Goal: Task Accomplishment & Management: Manage account settings

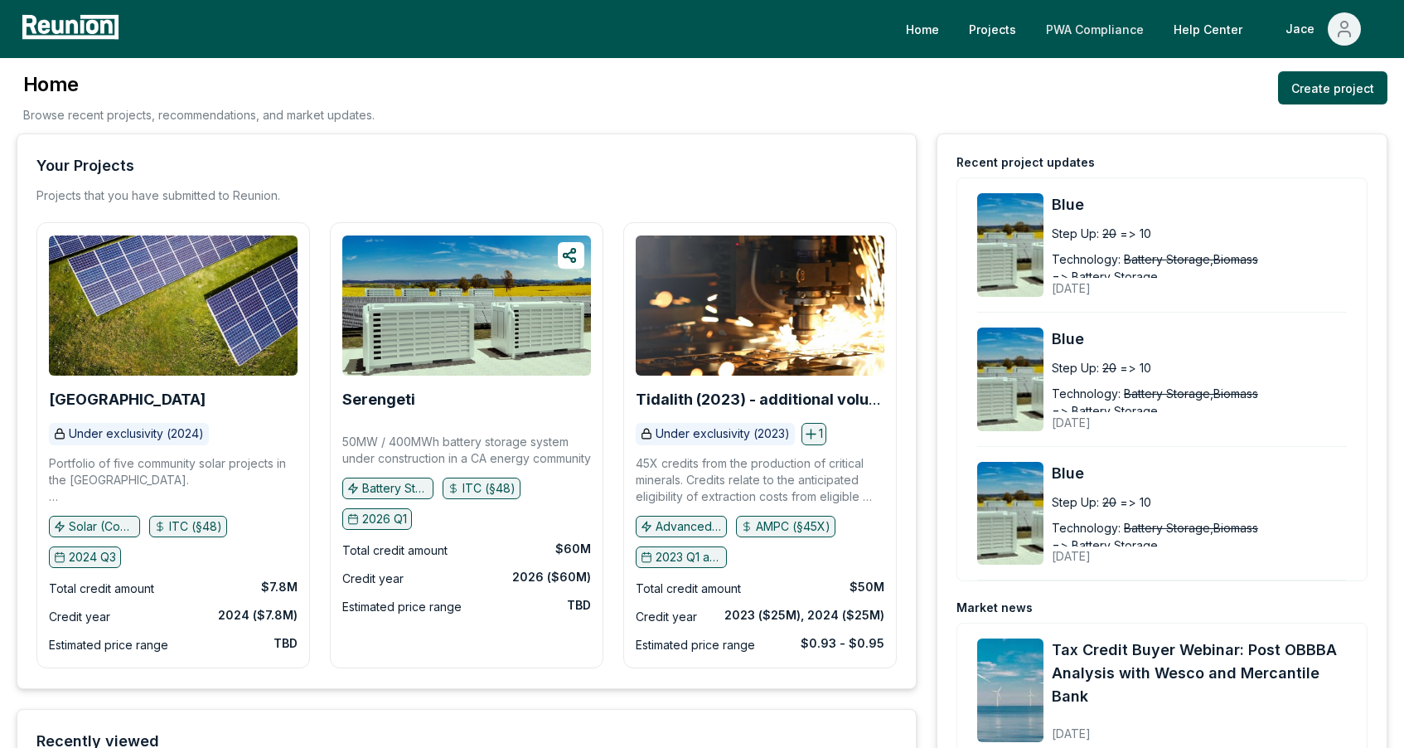
click at [1087, 37] on link "PWA Compliance" at bounding box center [1095, 28] width 124 height 33
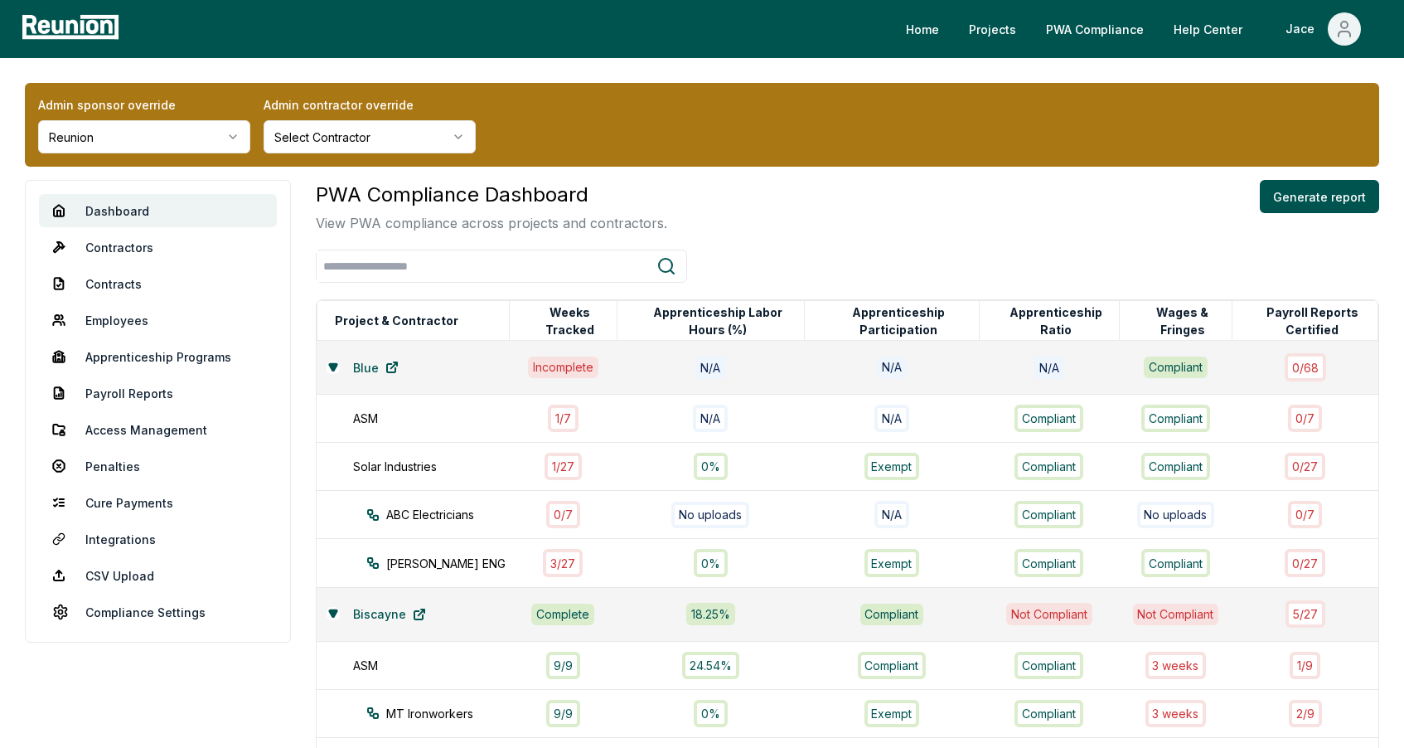
click at [201, 117] on div "Admin sponsor override Reunion" at bounding box center [144, 124] width 212 height 57
click at [126, 319] on link "Employees" at bounding box center [158, 319] width 238 height 33
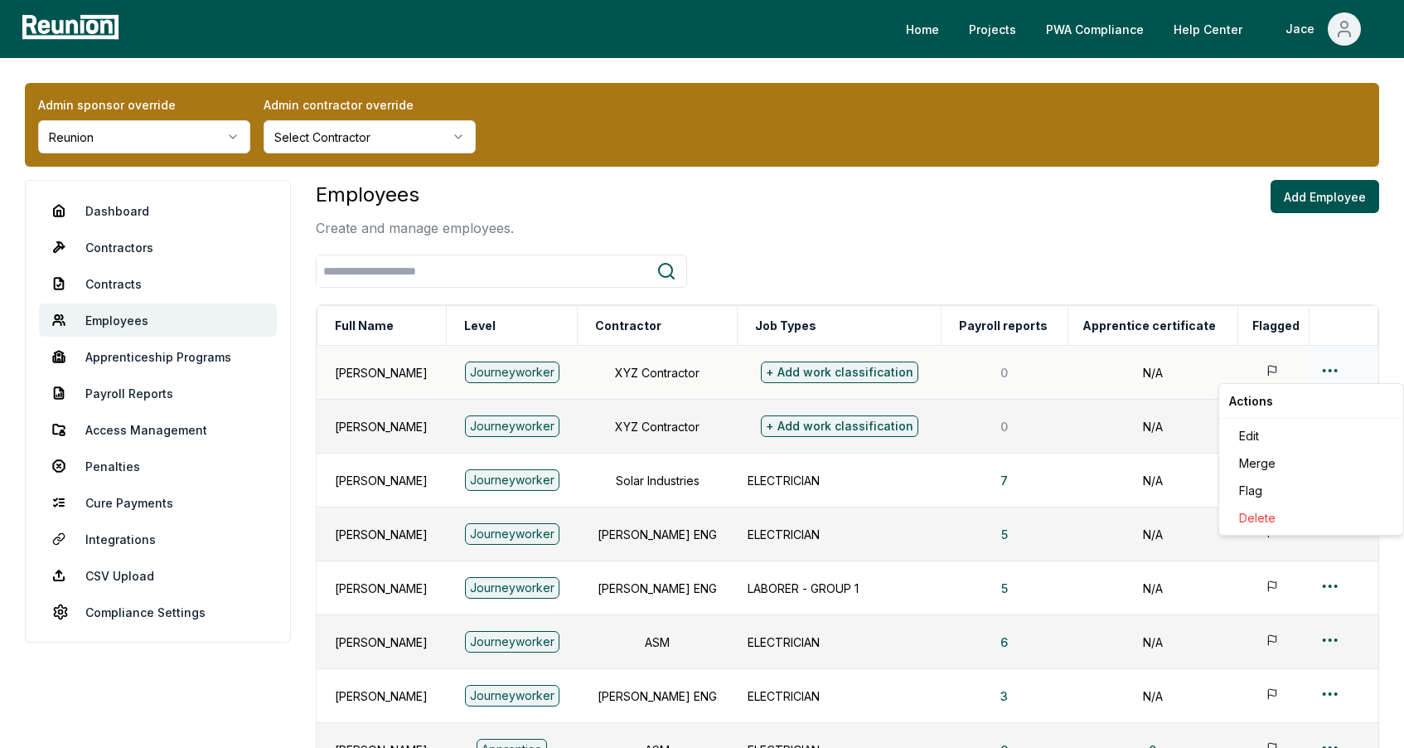
click at [1330, 369] on html "Please visit us on your desktop We're working on making our marketplace mobile-…" at bounding box center [702, 546] width 1404 height 1092
click at [1160, 624] on html "Please visit us on your desktop We're working on making our marketplace mobile-…" at bounding box center [702, 546] width 1404 height 1092
click at [1329, 479] on html "Please visit us on your desktop We're working on making our marketplace mobile-…" at bounding box center [702, 546] width 1404 height 1092
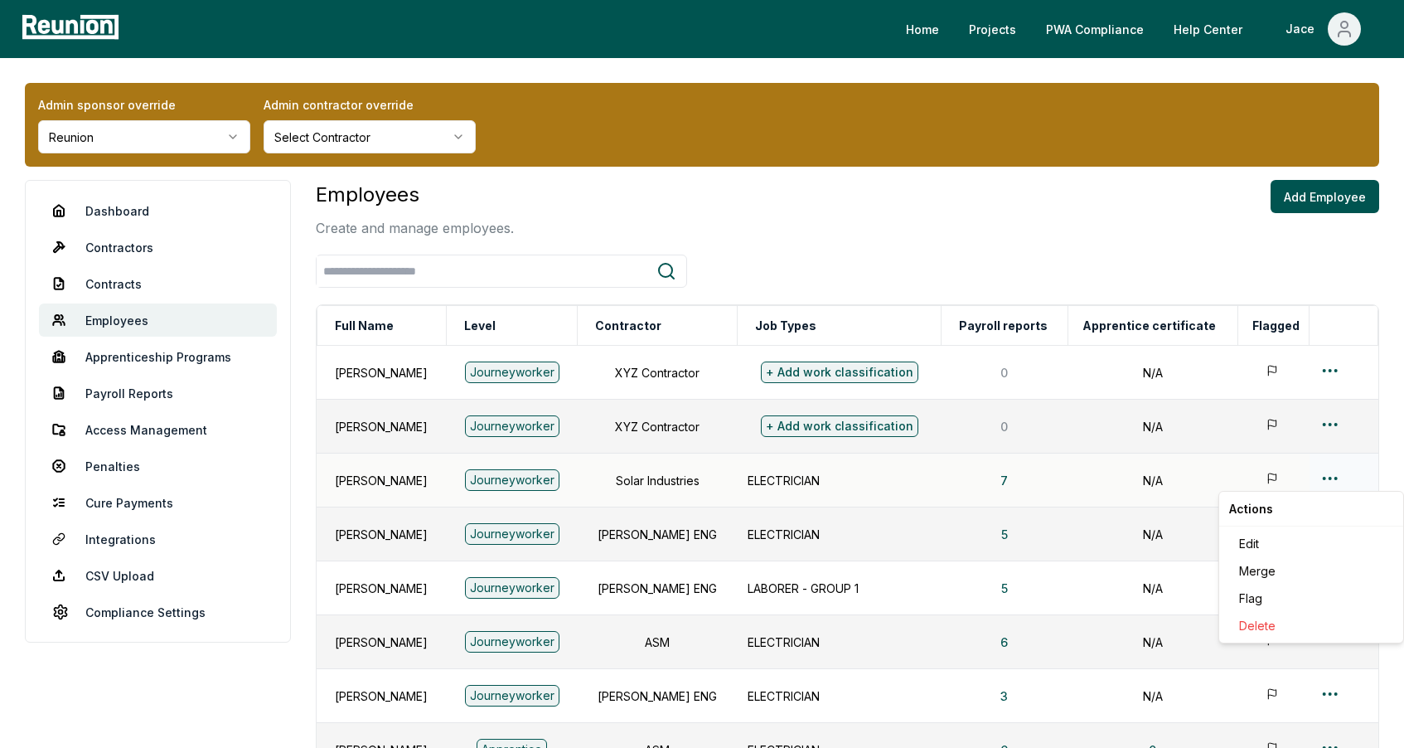
click at [1330, 470] on html "Please visit us on your desktop We're working on making our marketplace mobile-…" at bounding box center [702, 546] width 1404 height 1092
click at [1329, 406] on td at bounding box center [1344, 426] width 69 height 54
click at [1329, 416] on html "Please visit us on your desktop We're working on making our marketplace mobile-…" at bounding box center [702, 546] width 1404 height 1092
click at [1280, 495] on div "Edit" at bounding box center [1310, 489] width 157 height 27
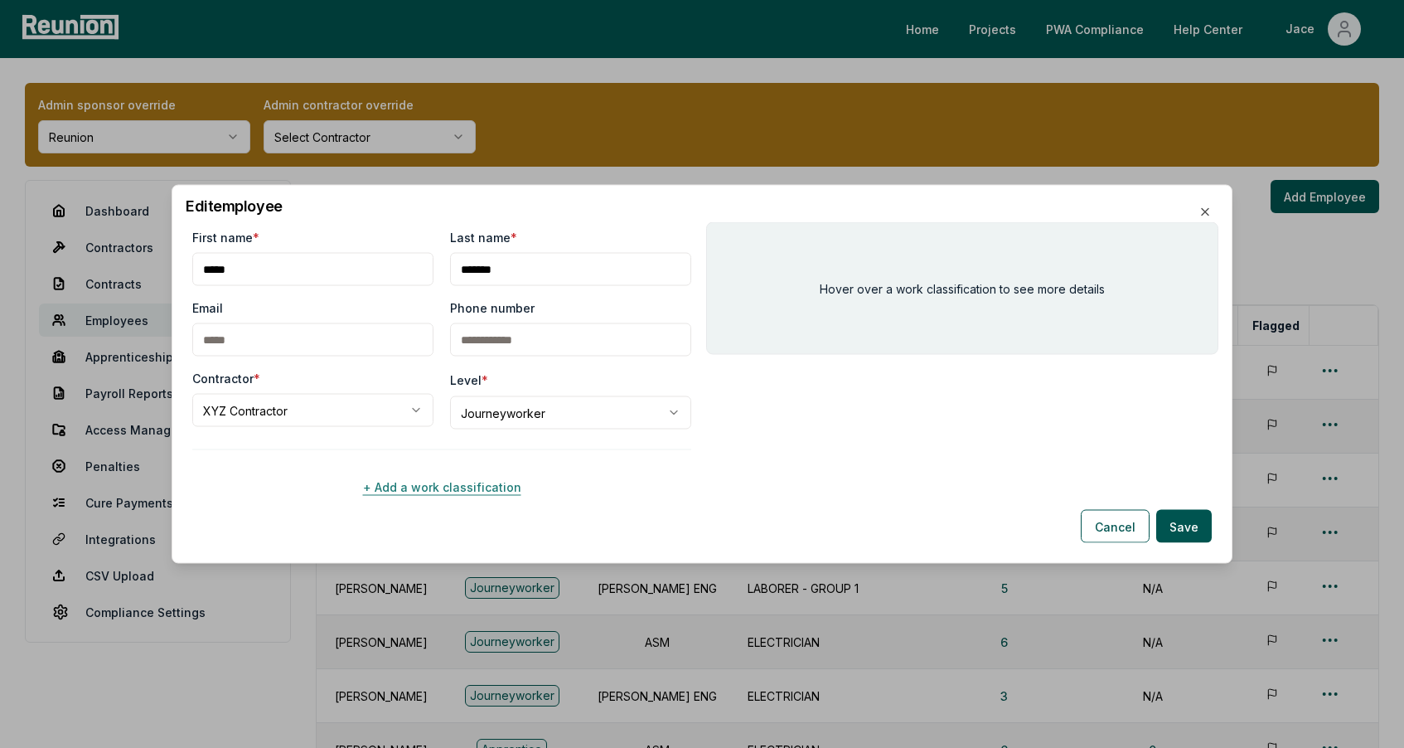
click at [459, 483] on button "+ Add a work classification" at bounding box center [441, 486] width 499 height 33
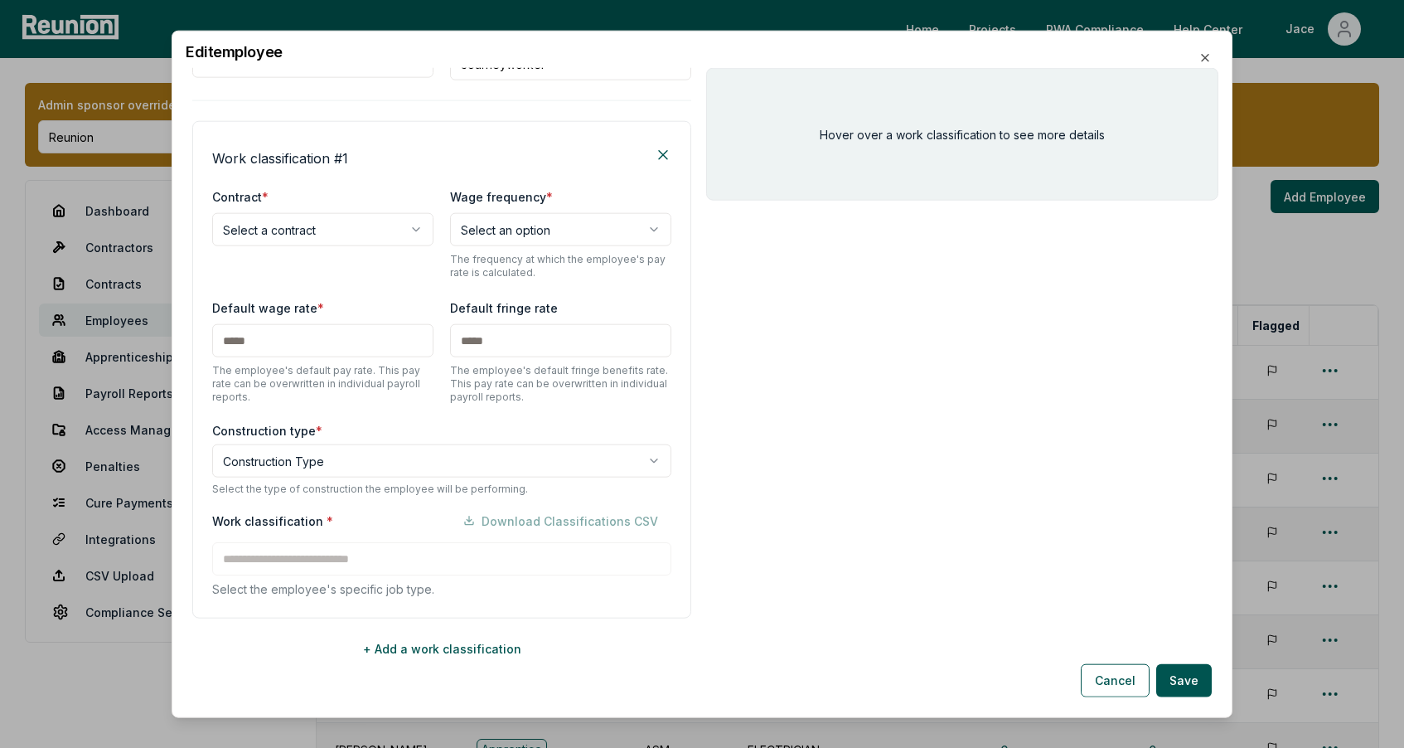
scroll to position [202, 0]
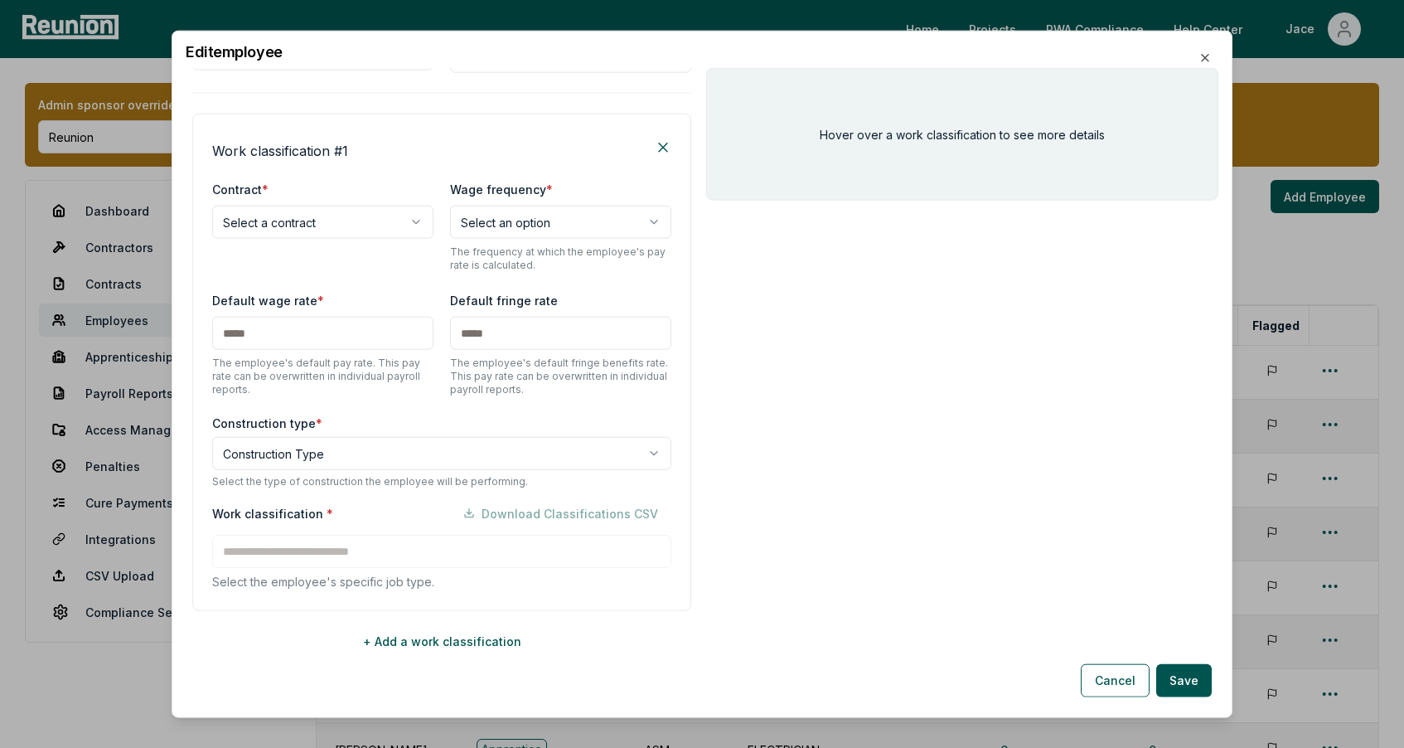
click at [308, 215] on body "Please visit us on your desktop We're working on making our marketplace mobile-…" at bounding box center [702, 546] width 1404 height 1092
click at [330, 151] on body "Please visit us on your desktop We're working on making our marketplace mobile-…" at bounding box center [702, 546] width 1404 height 1092
click at [330, 151] on h4 "Work classification # 1" at bounding box center [280, 151] width 136 height 20
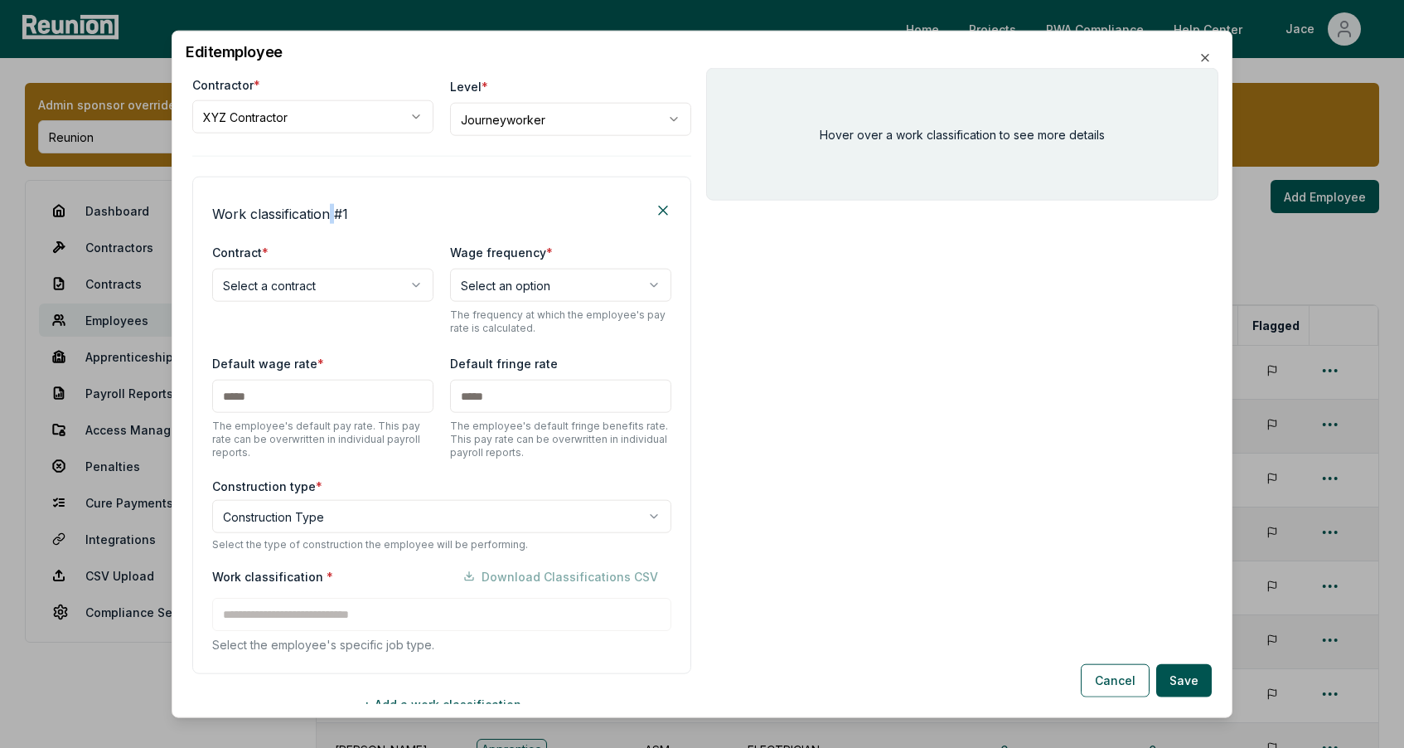
click at [300, 119] on body "Please visit us on your desktop We're working on making our marketplace mobile-…" at bounding box center [702, 546] width 1404 height 1092
select select "**********"
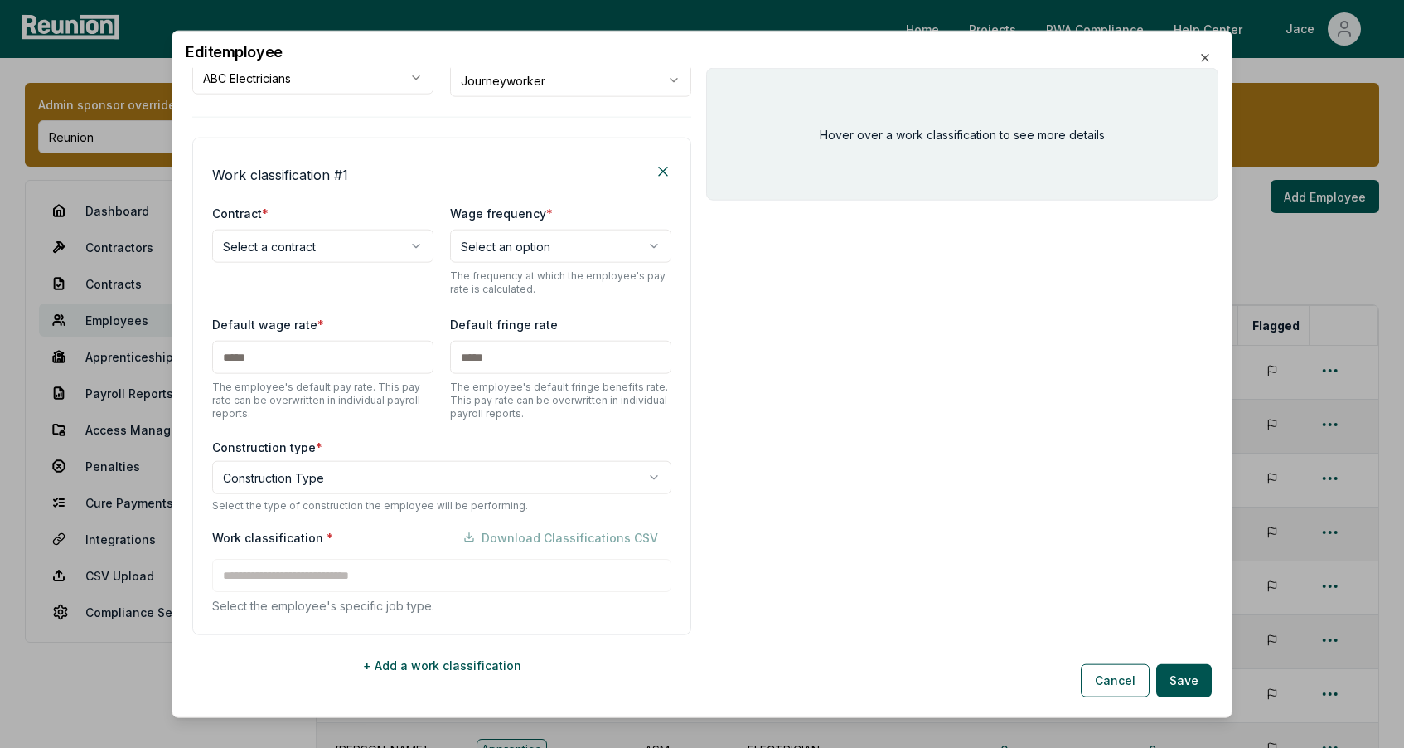
scroll to position [202, 0]
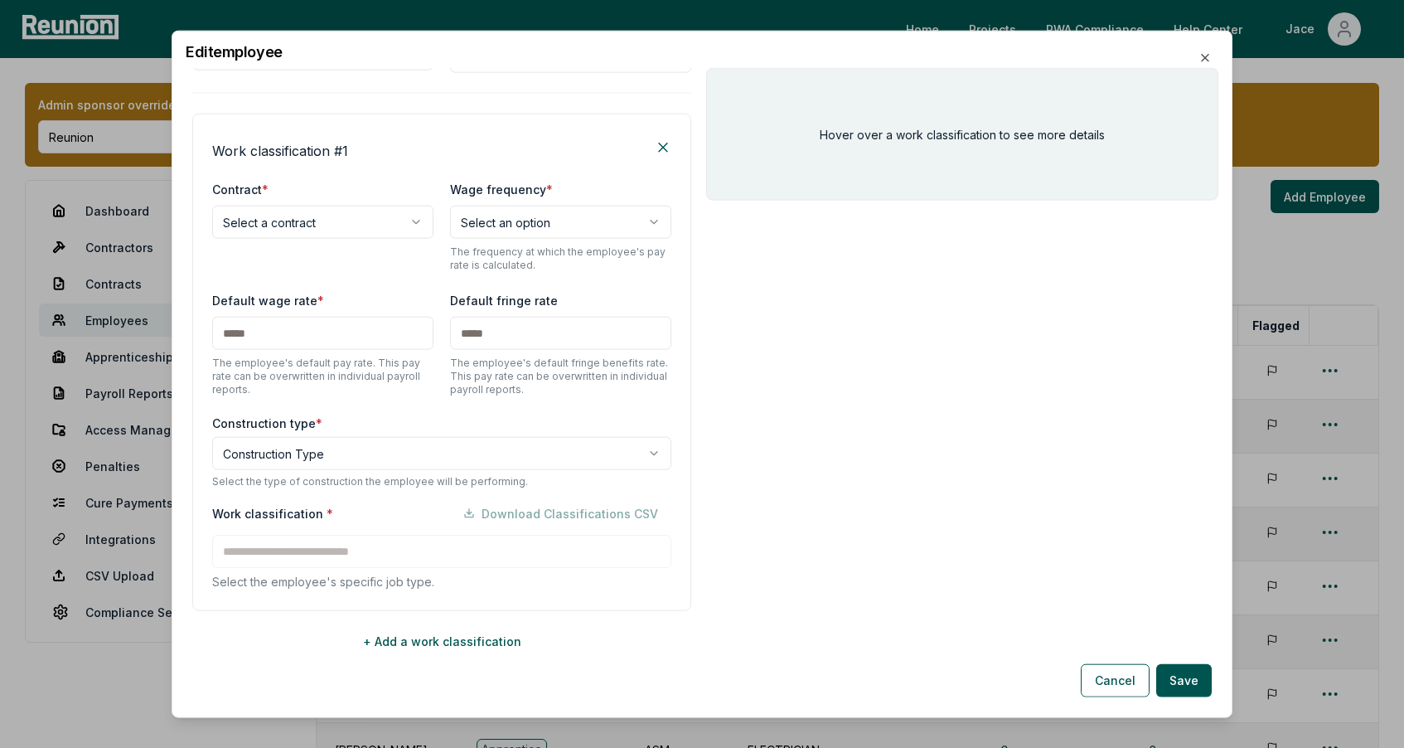
click at [289, 169] on div "**********" at bounding box center [441, 362] width 499 height 497
click at [290, 223] on body "Please visit us on your desktop We're working on making our marketplace mobile-…" at bounding box center [702, 546] width 1404 height 1092
select select "**********"
click at [319, 252] on div "**********" at bounding box center [441, 225] width 459 height 93
click at [289, 438] on body "Please visit us on your desktop We're working on making our marketplace mobile-…" at bounding box center [702, 546] width 1404 height 1092
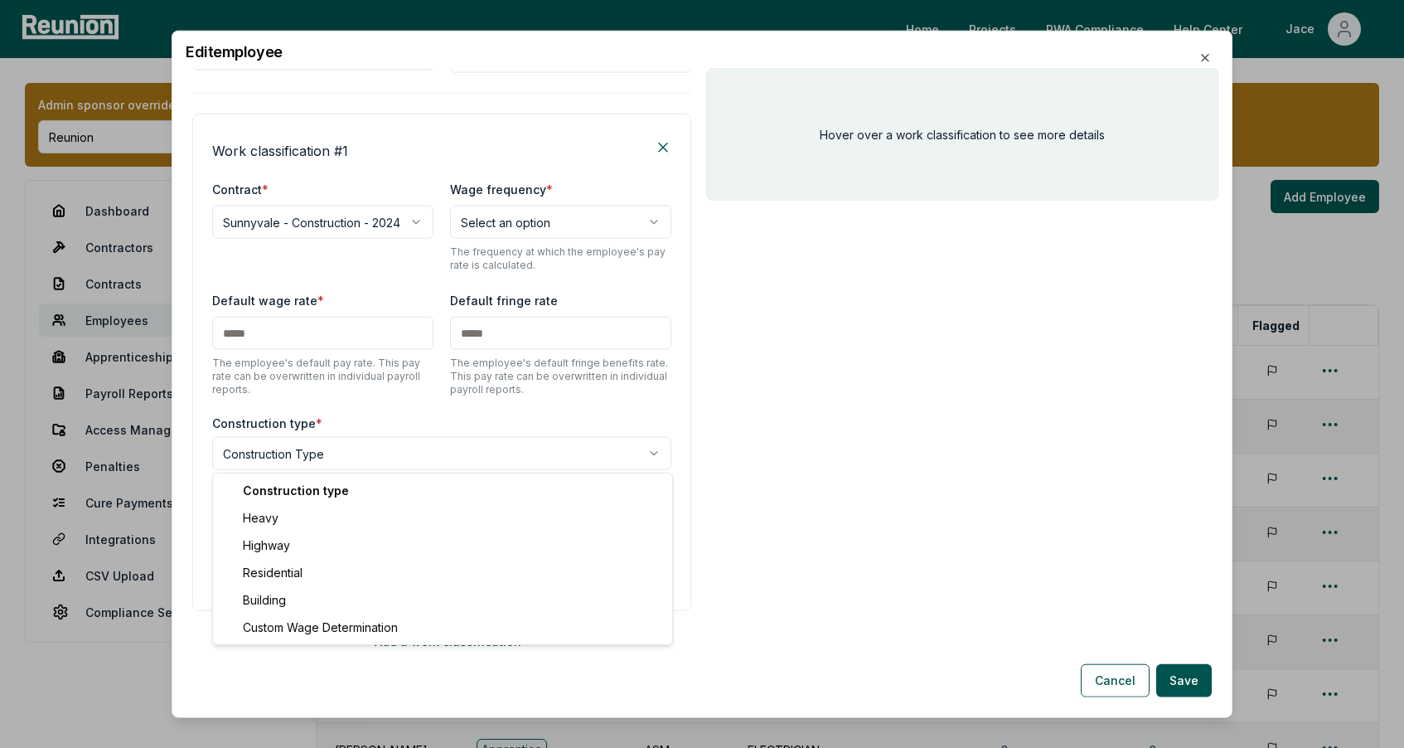
select select "*****"
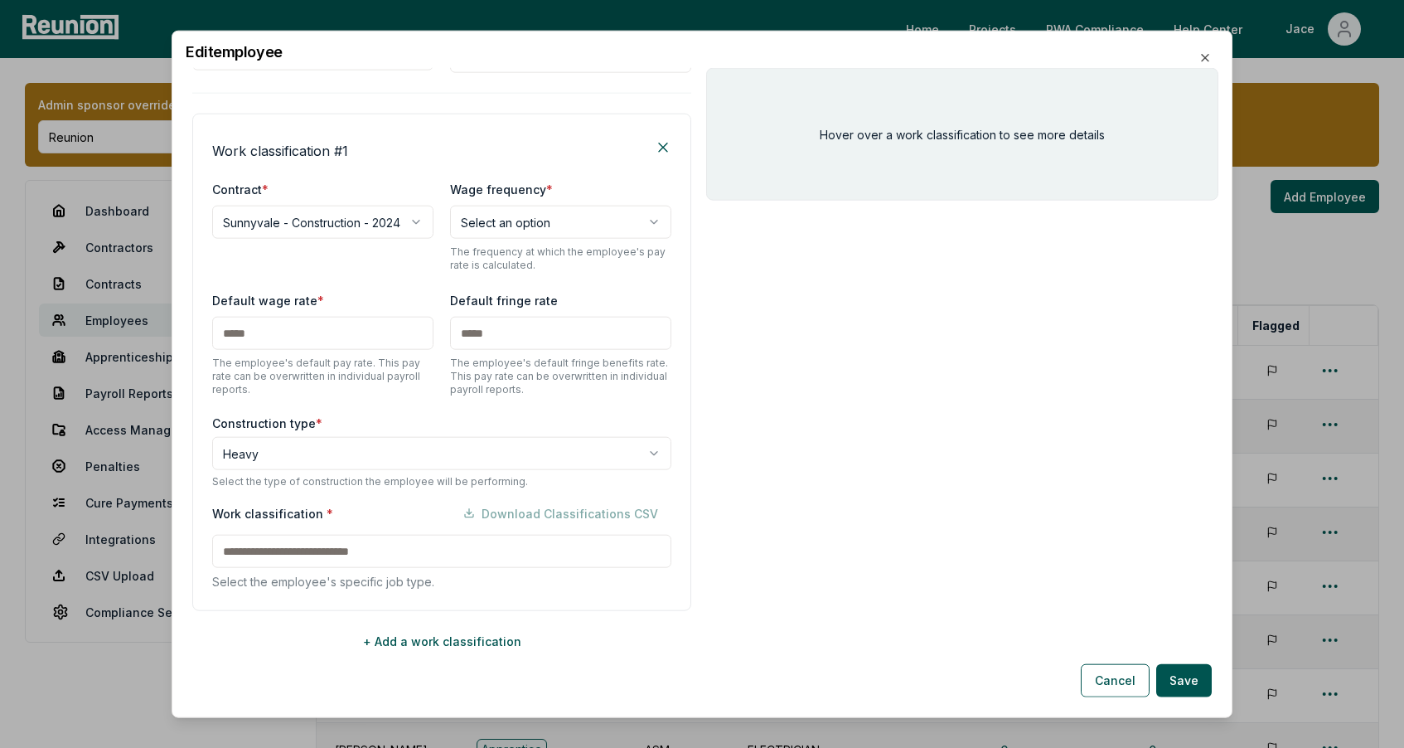
click at [294, 531] on div "Work classification * Download Classifications CSV Select the employee's specif…" at bounding box center [441, 543] width 459 height 94
click at [294, 540] on input at bounding box center [441, 551] width 459 height 33
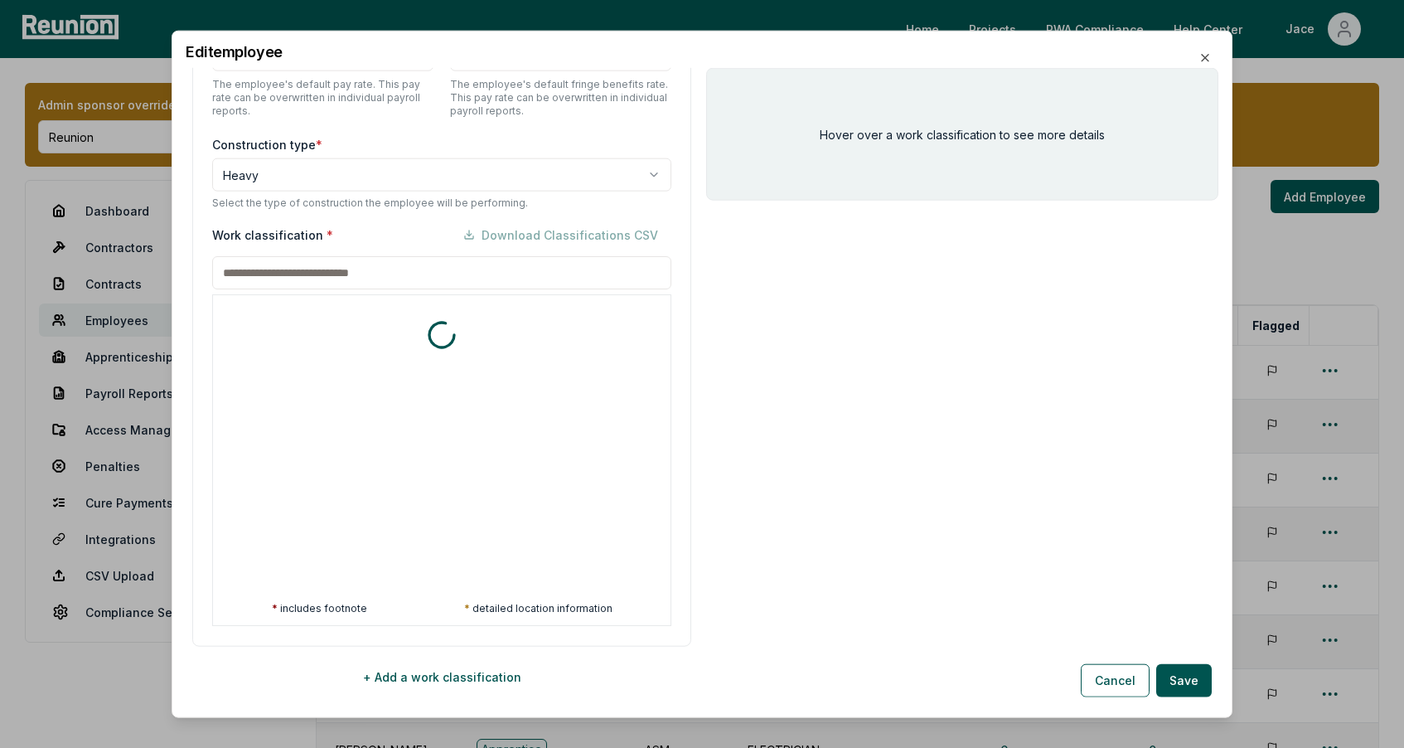
scroll to position [516, 0]
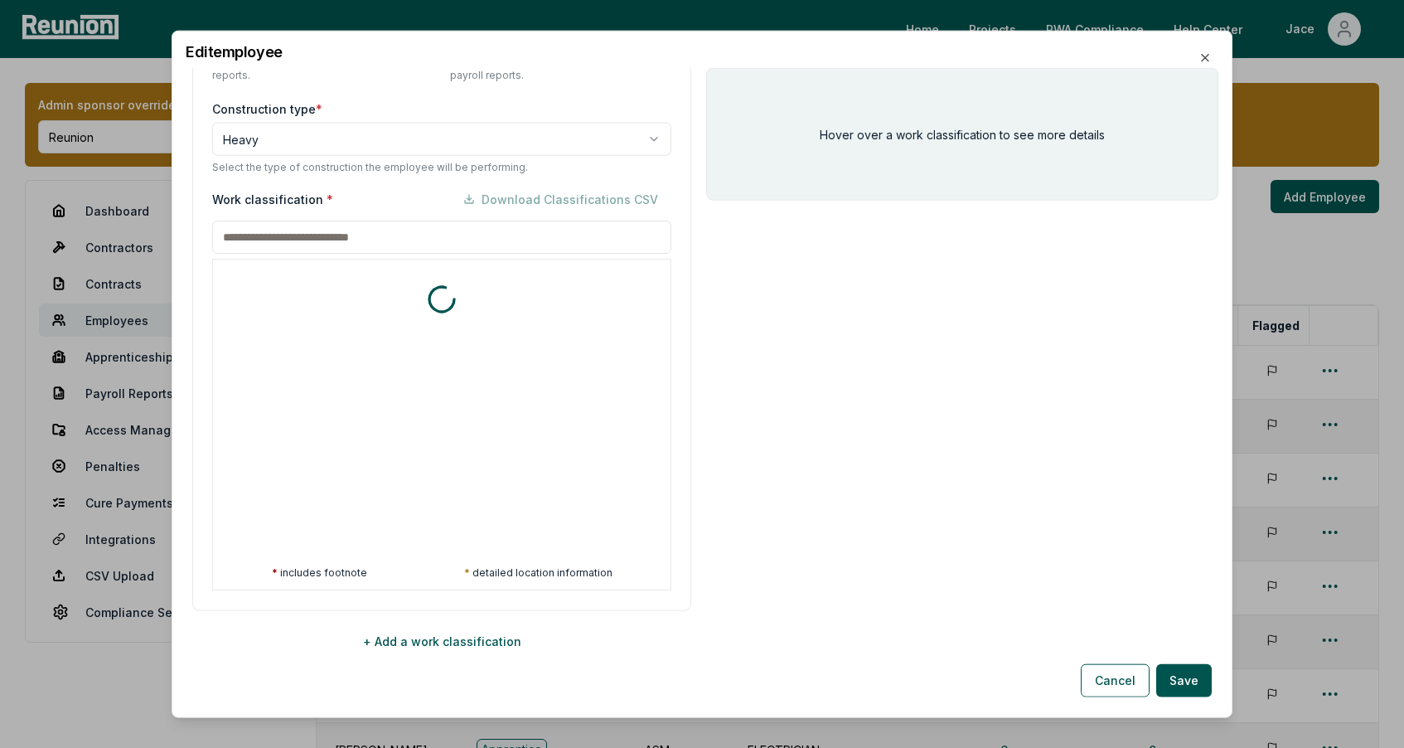
click at [452, 162] on p "Select the type of construction the employee will be performing." at bounding box center [441, 167] width 459 height 13
click at [427, 201] on div "Work classification * Download Classifications CSV" at bounding box center [441, 198] width 459 height 33
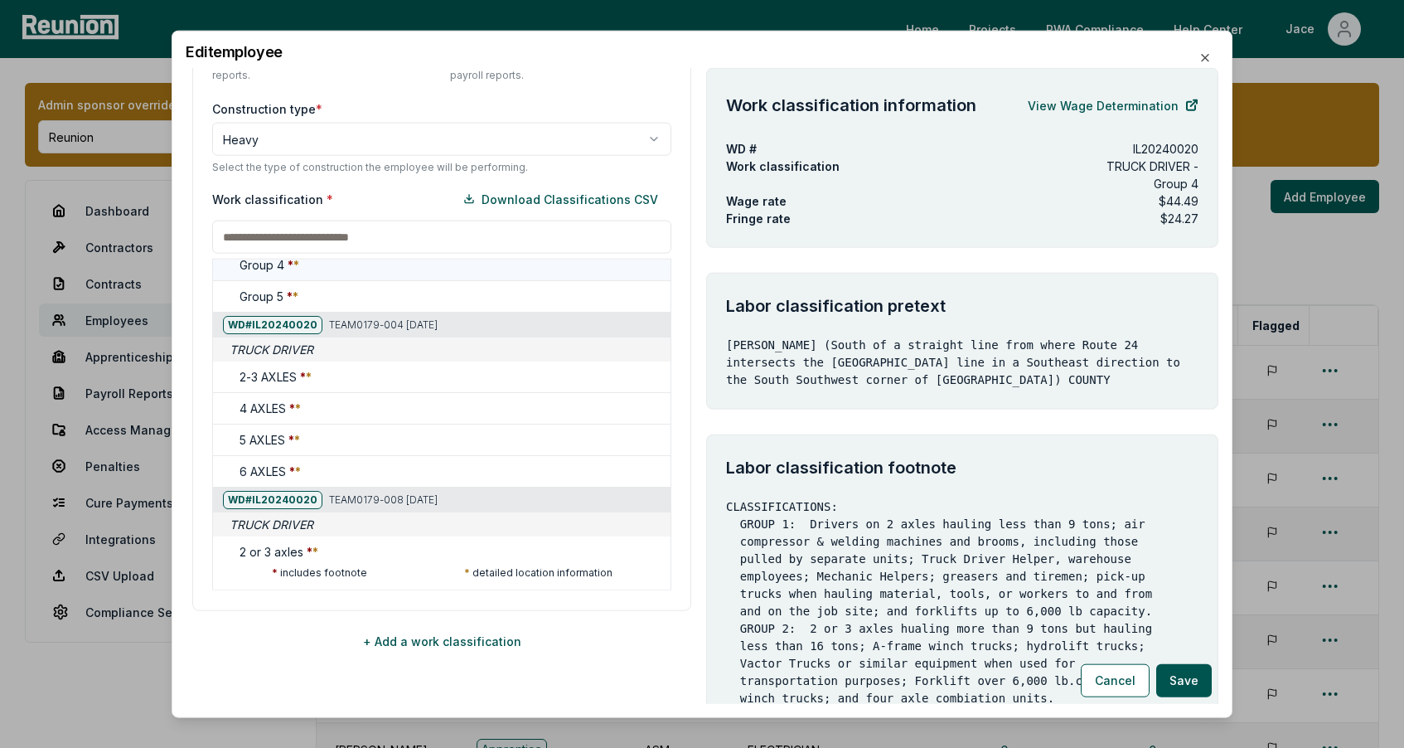
scroll to position [2028, 0]
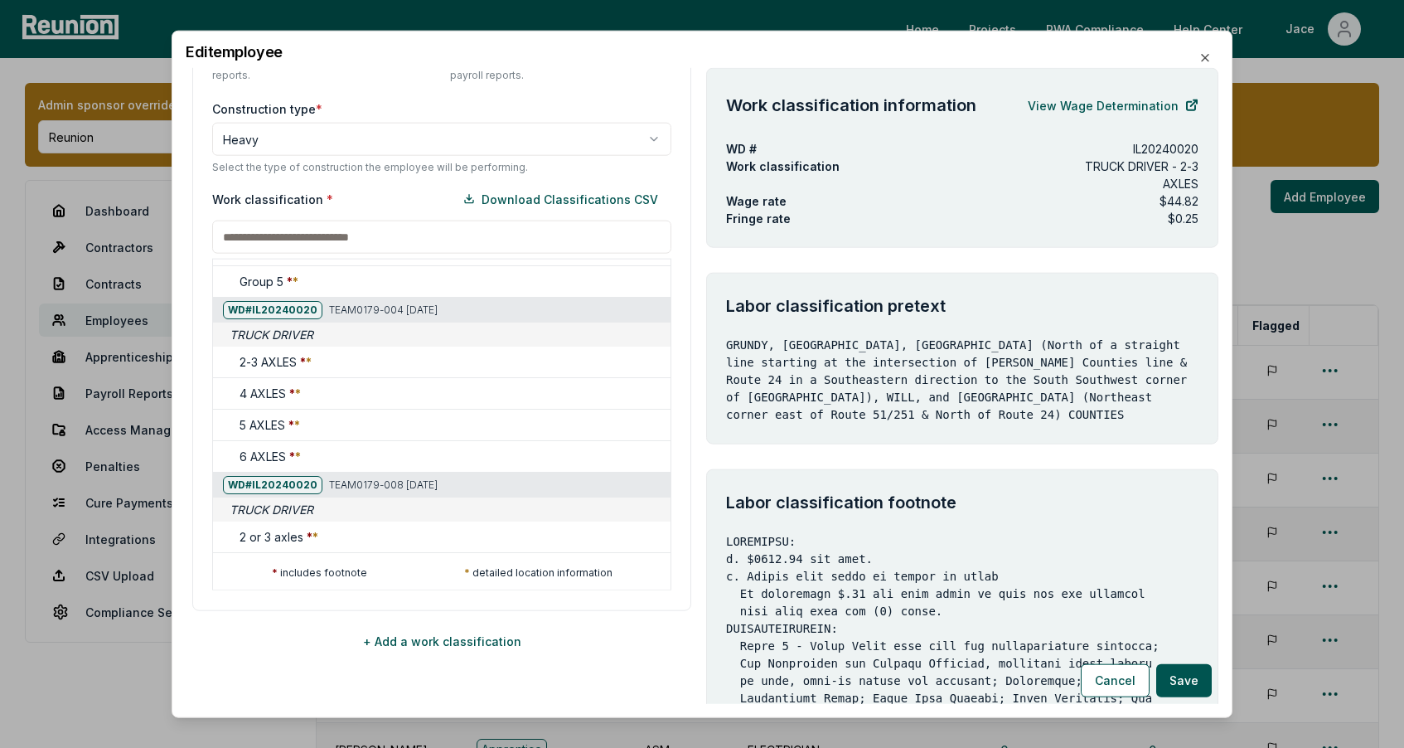
click at [904, 492] on div at bounding box center [212, 617] width 1404 height 748
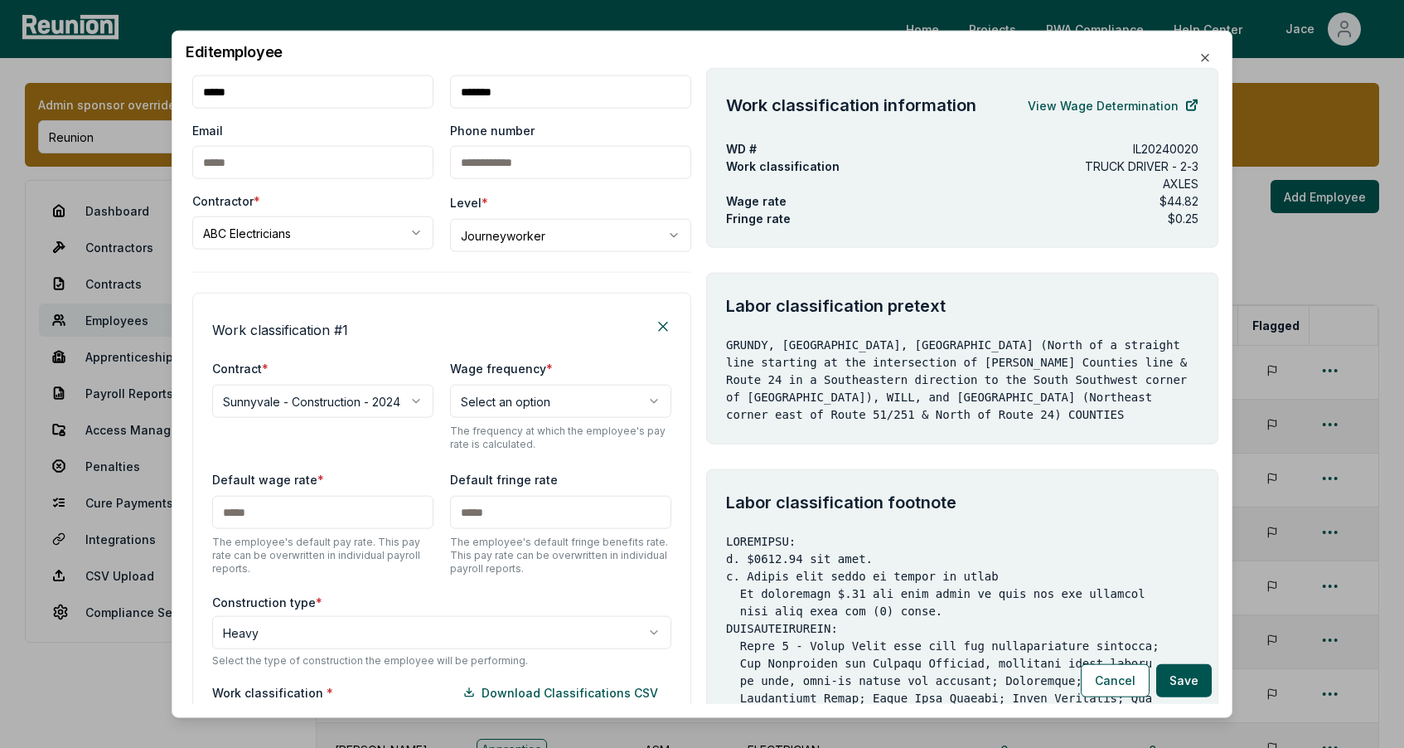
scroll to position [11, 0]
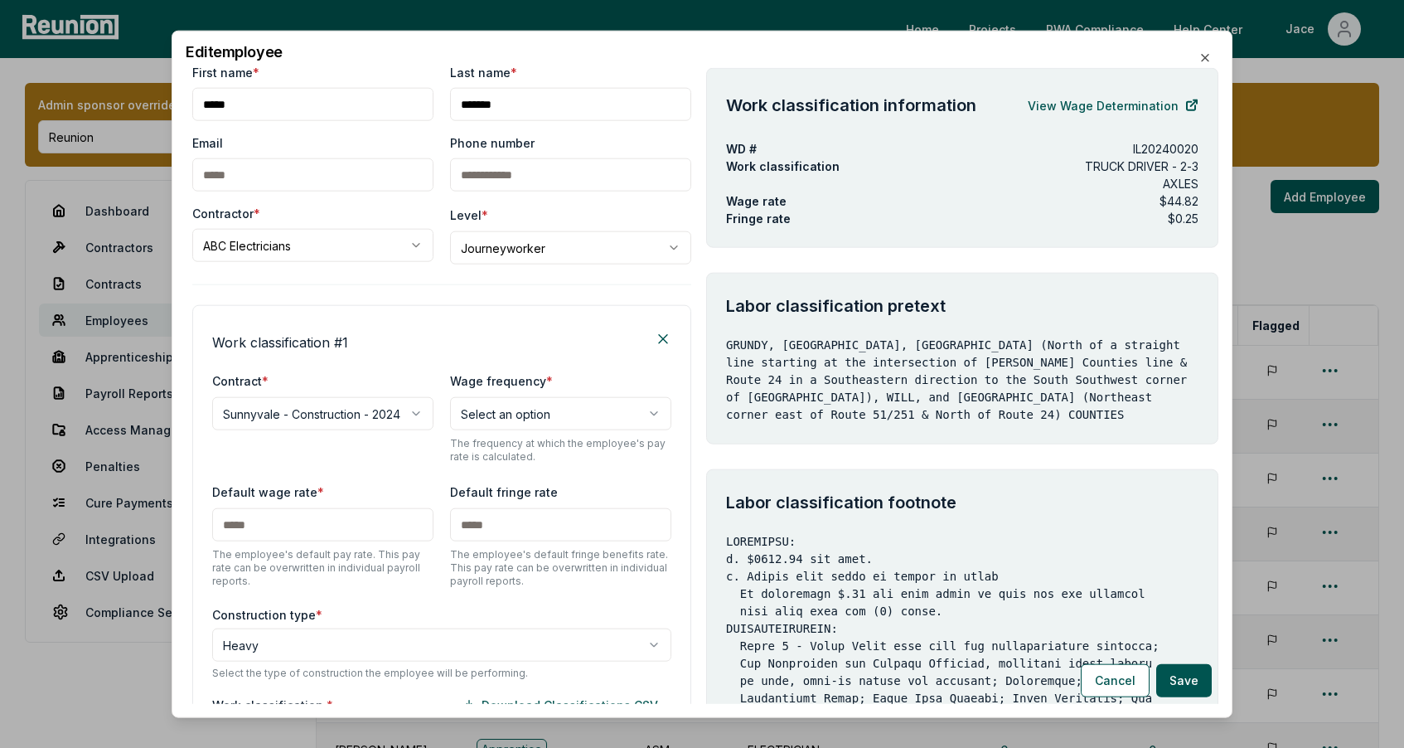
click at [392, 414] on body "Please visit us on your desktop We're working on making our marketplace mobile-…" at bounding box center [702, 546] width 1404 height 1092
click at [398, 412] on body "Please visit us on your desktop We're working on making our marketplace mobile-…" at bounding box center [702, 546] width 1404 height 1092
click at [417, 326] on div "Work classification # 1" at bounding box center [441, 339] width 459 height 27
